Goal: Task Accomplishment & Management: Check status

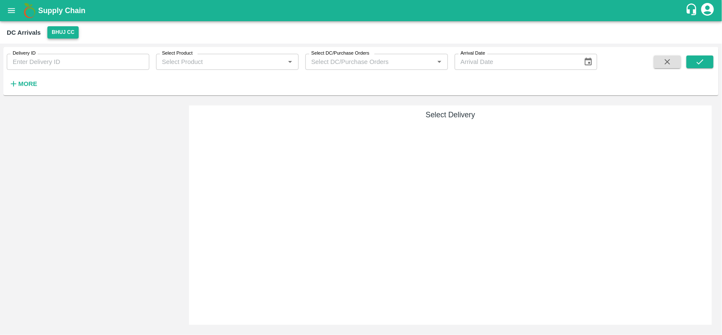
click at [61, 31] on button "Bhuj CC" at bounding box center [62, 32] width 31 height 12
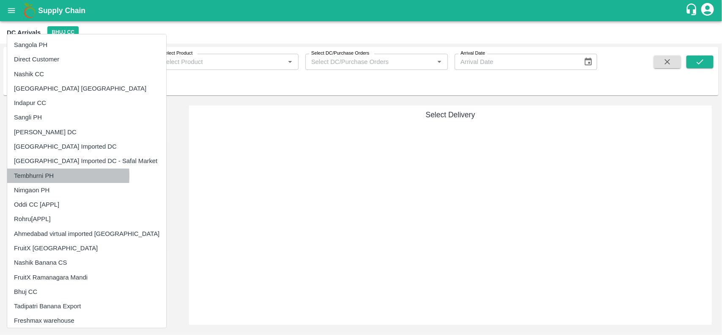
click at [30, 176] on li "Tembhurni PH" at bounding box center [86, 175] width 159 height 14
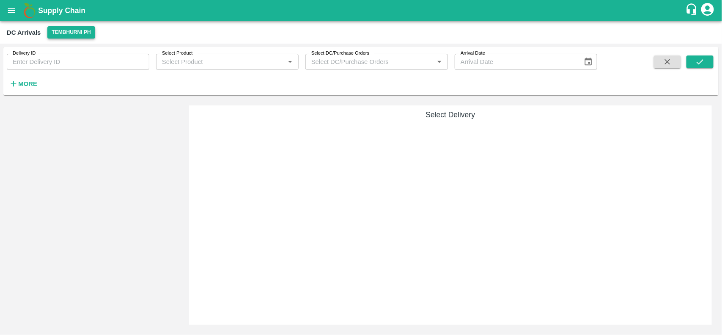
click at [63, 38] on button "Tembhurni PH" at bounding box center [70, 32] width 47 height 12
click at [7, 6] on icon "open drawer" at bounding box center [11, 10] width 9 height 9
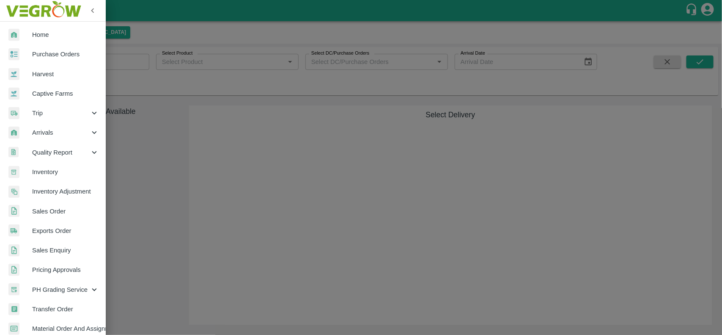
click at [60, 168] on span "Inventory" at bounding box center [65, 171] width 67 height 9
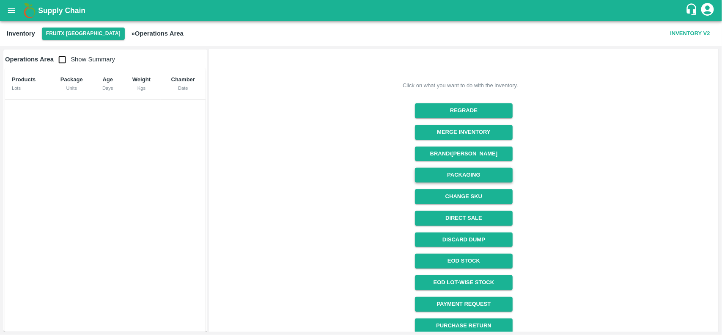
scroll to position [71, 0]
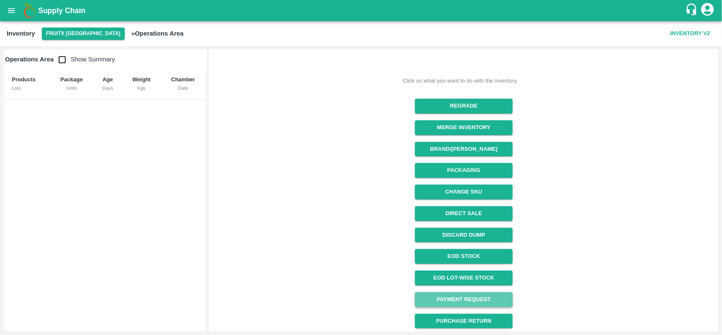
click at [449, 298] on link "Payment Request" at bounding box center [464, 299] width 98 height 15
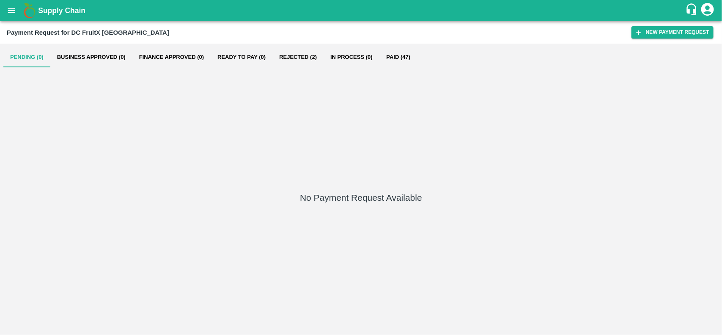
click at [300, 57] on button "Rejected (2)" at bounding box center [297, 57] width 51 height 20
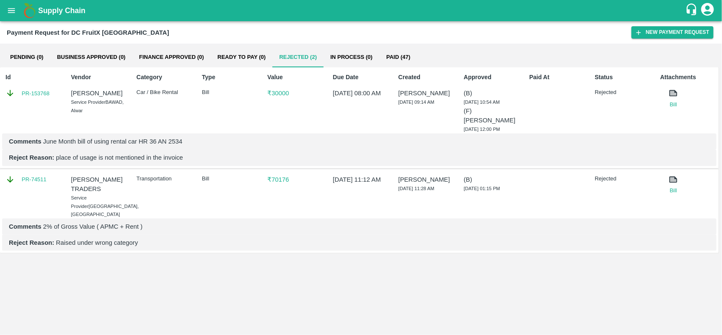
click at [203, 50] on div "Pending (0) Business Approved (0) Finance Approved (0) Ready To Pay (0) Rejecte…" at bounding box center [360, 57] width 715 height 20
click at [73, 62] on button "Business Approved (0)" at bounding box center [91, 57] width 82 height 20
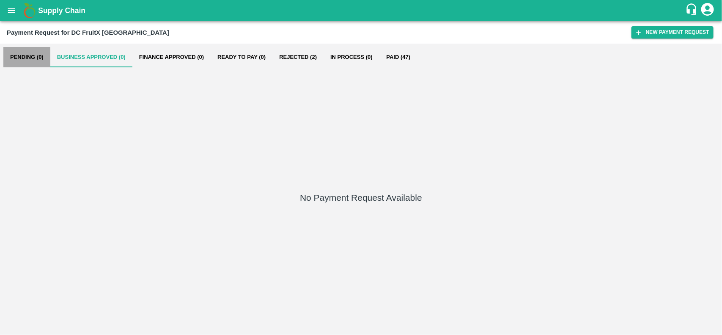
click at [22, 56] on button "Pending (0)" at bounding box center [26, 57] width 47 height 20
